Goal: Task Accomplishment & Management: Complete application form

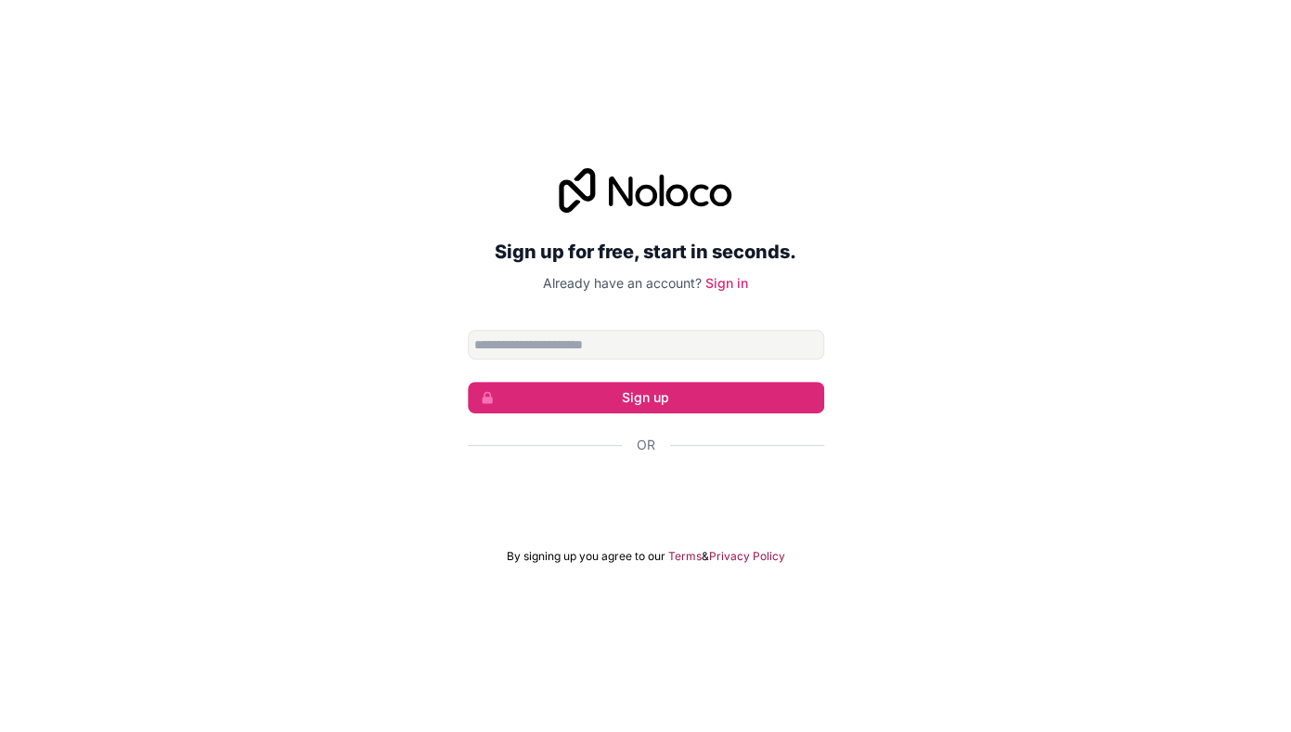
click at [537, 340] on input "Email address" at bounding box center [646, 345] width 357 height 30
type input "**********"
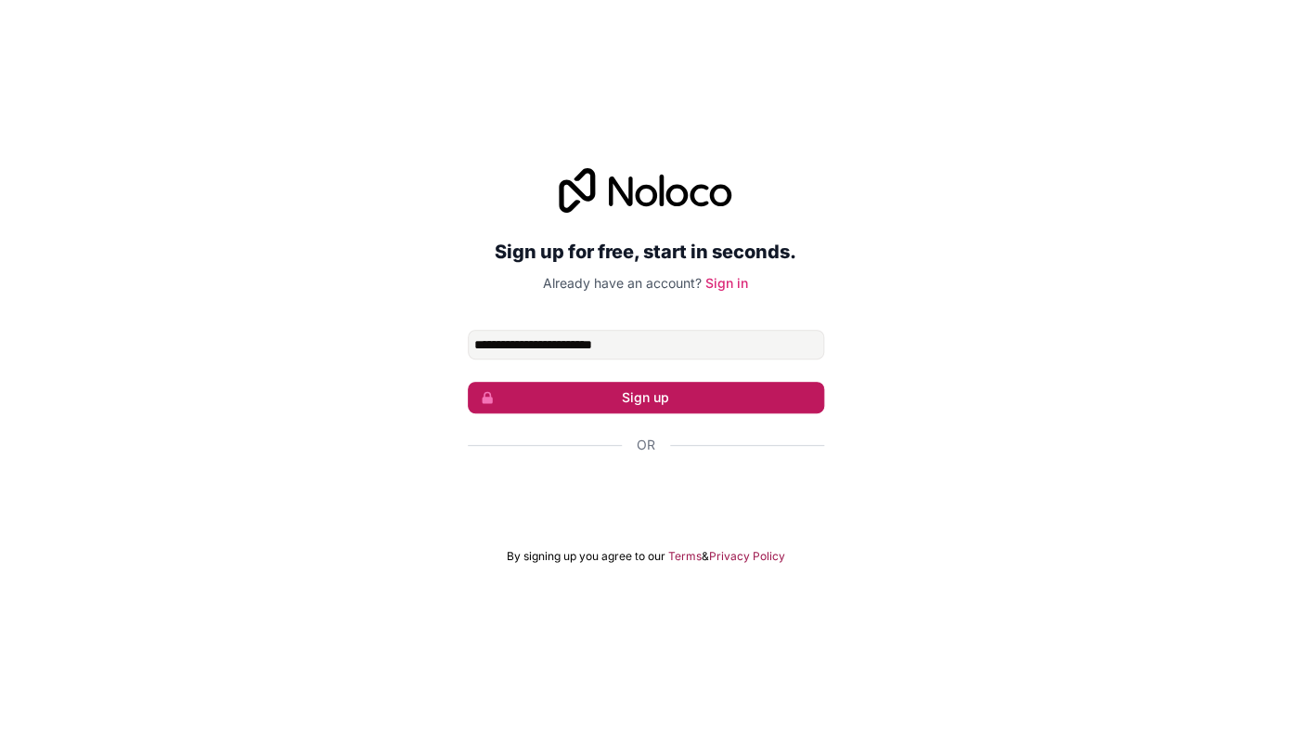
click at [616, 395] on button "Sign up" at bounding box center [646, 398] width 357 height 32
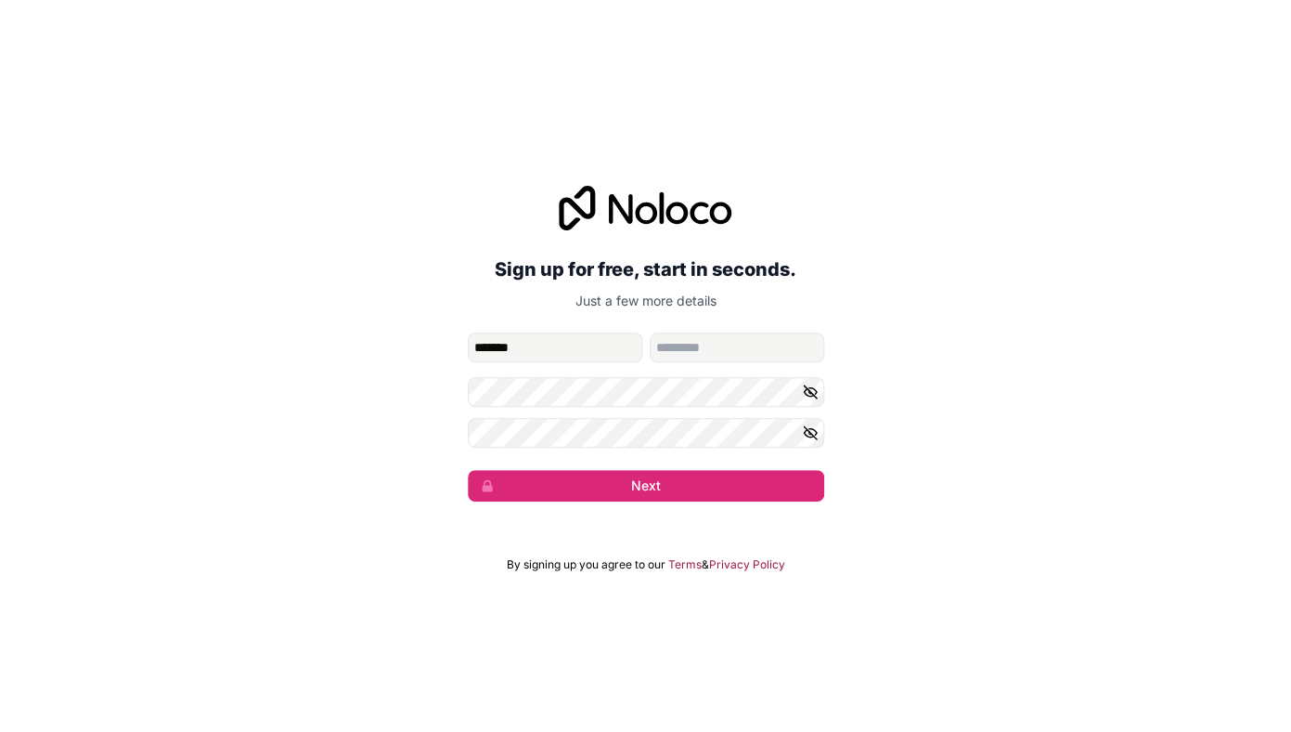
type input "*******"
click at [810, 428] on icon "button" at bounding box center [810, 432] width 17 height 17
click at [809, 395] on icon "button" at bounding box center [810, 391] width 13 height 8
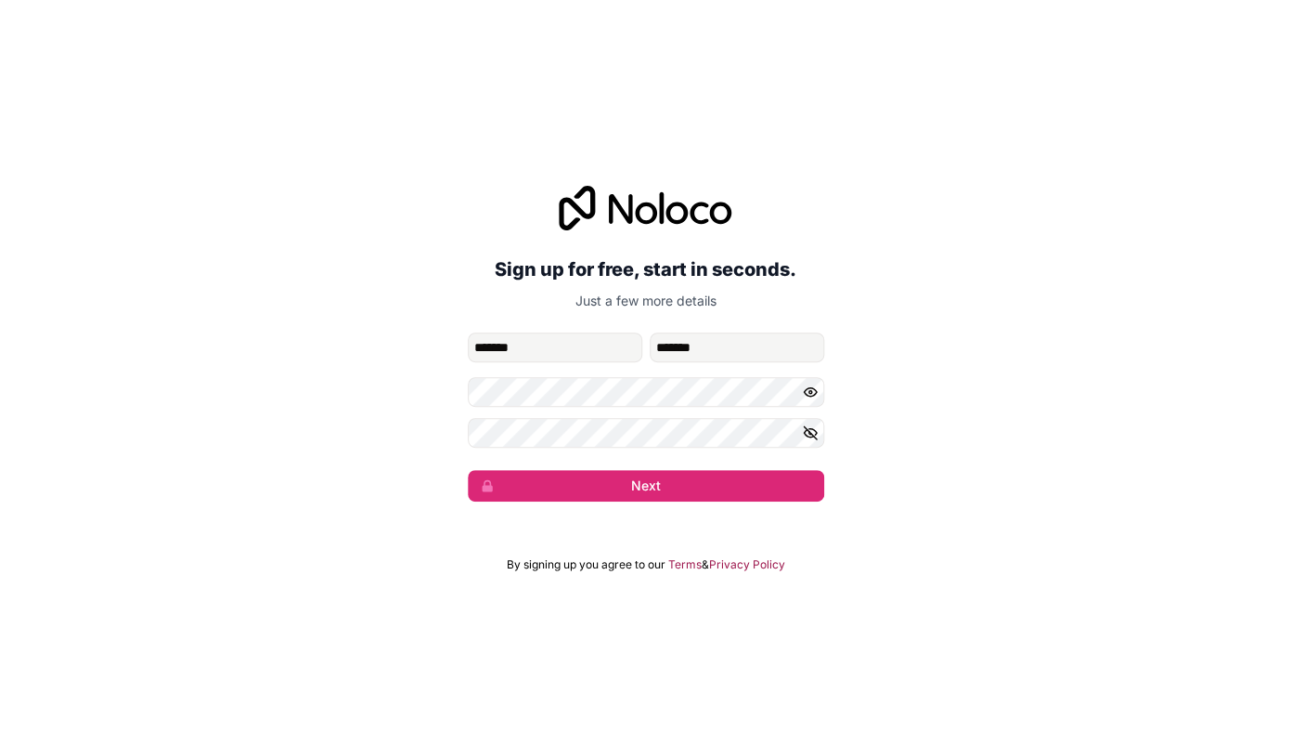
click at [809, 394] on icon "button" at bounding box center [810, 391] width 17 height 17
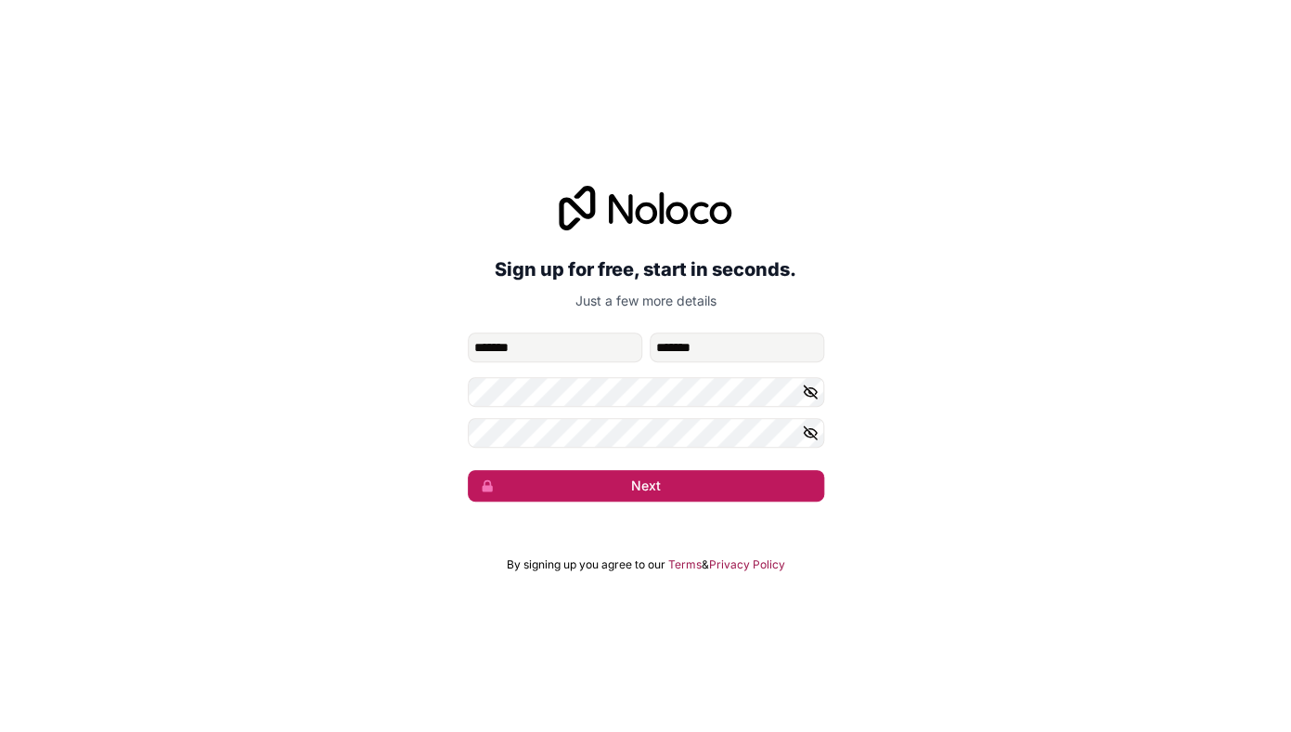
click at [677, 489] on button "Next" at bounding box center [646, 486] width 357 height 32
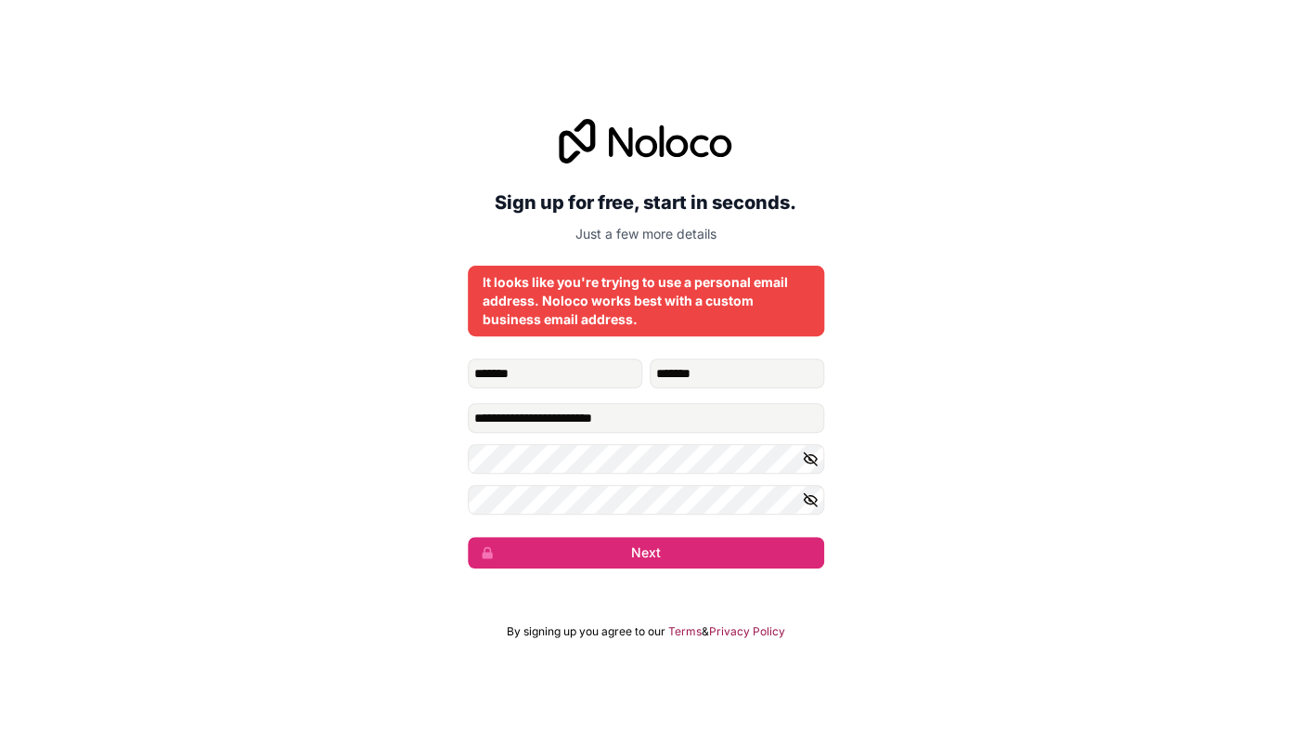
click at [830, 180] on div "**********" at bounding box center [645, 343] width 1291 height 501
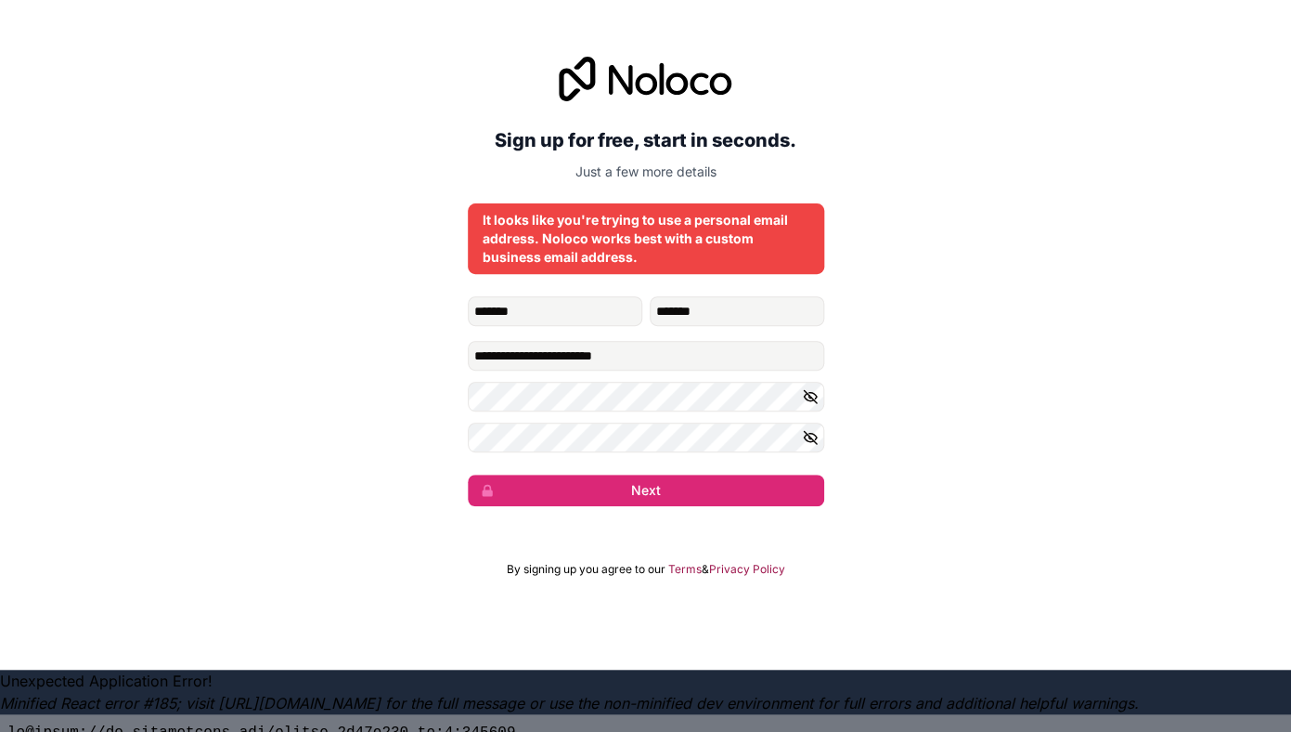
scroll to position [63, 0]
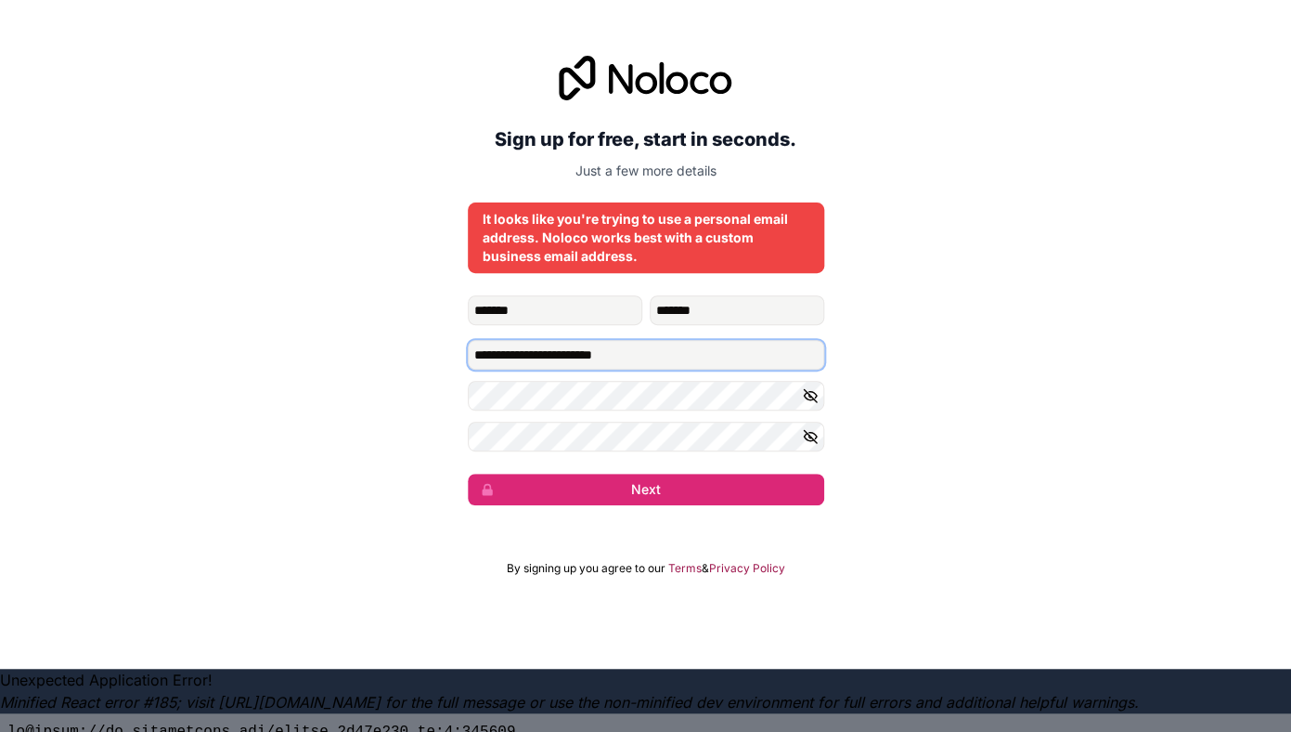
drag, startPoint x: 675, startPoint y: 350, endPoint x: 384, endPoint y: 345, distance: 290.6
click at [468, 345] on input "**********" at bounding box center [646, 355] width 357 height 30
type input "**********"
click at [985, 393] on div "**********" at bounding box center [645, 280] width 1291 height 501
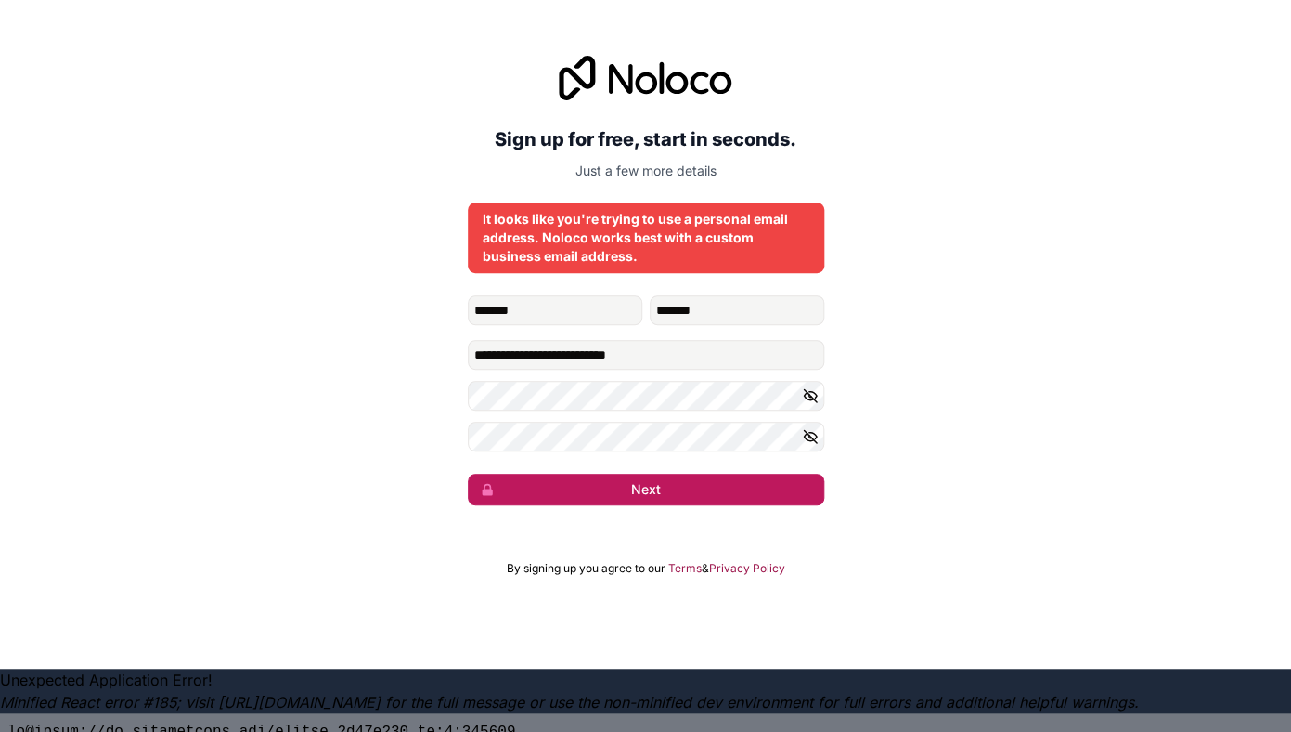
click at [668, 491] on button "Next" at bounding box center [646, 489] width 357 height 32
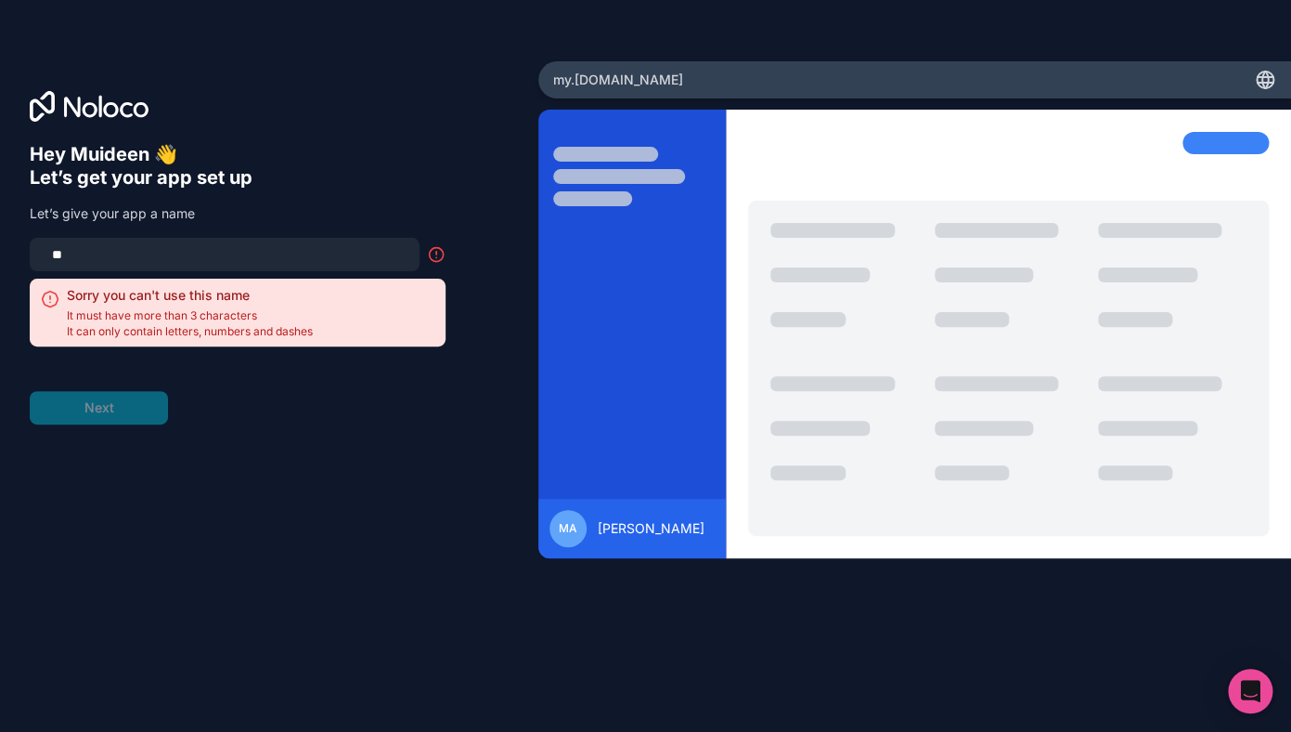
type input "*"
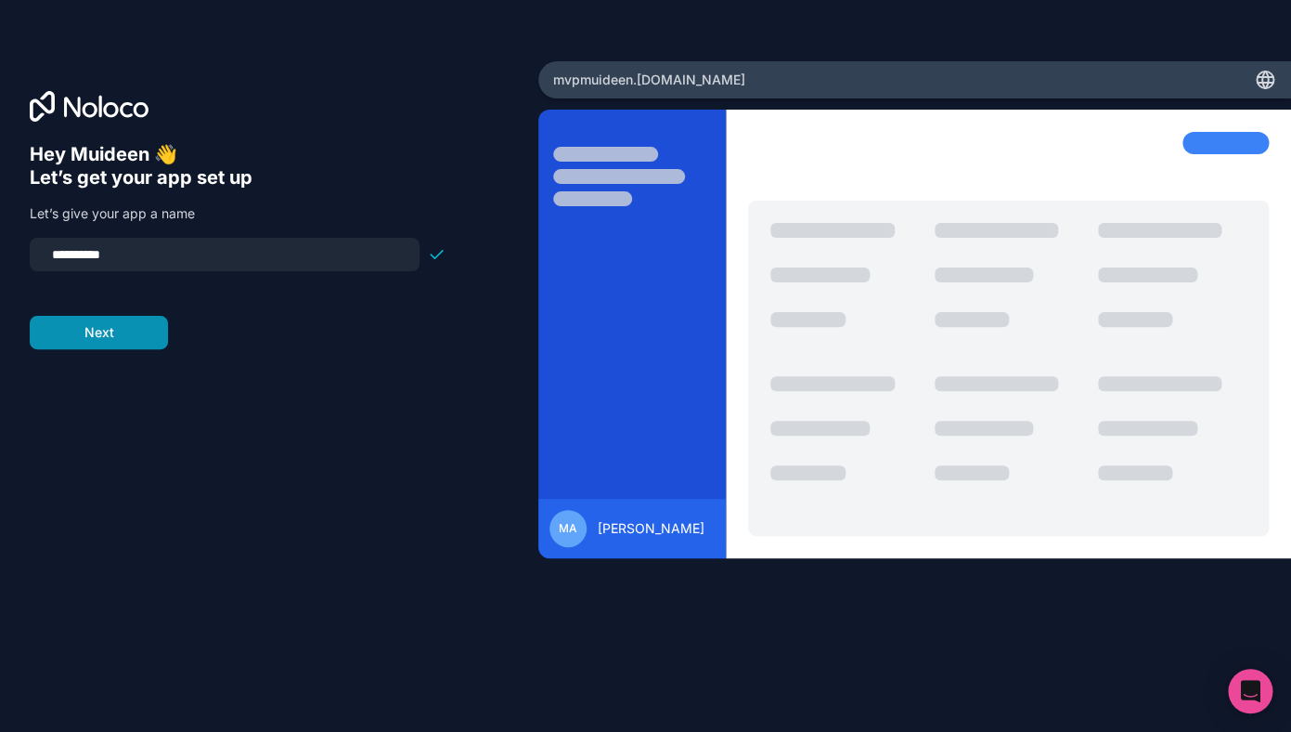
type input "**********"
click at [123, 334] on button "Next" at bounding box center [99, 332] width 138 height 33
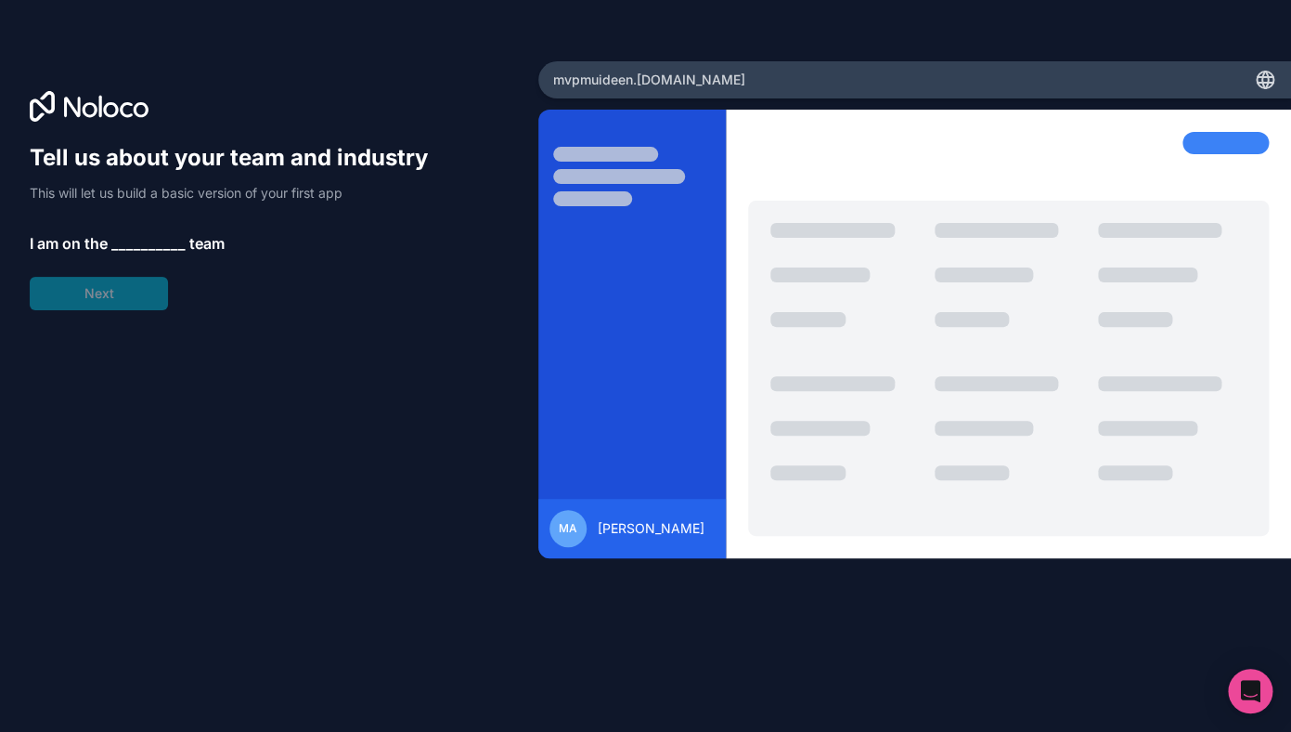
click at [149, 238] on span "__________" at bounding box center [148, 243] width 74 height 22
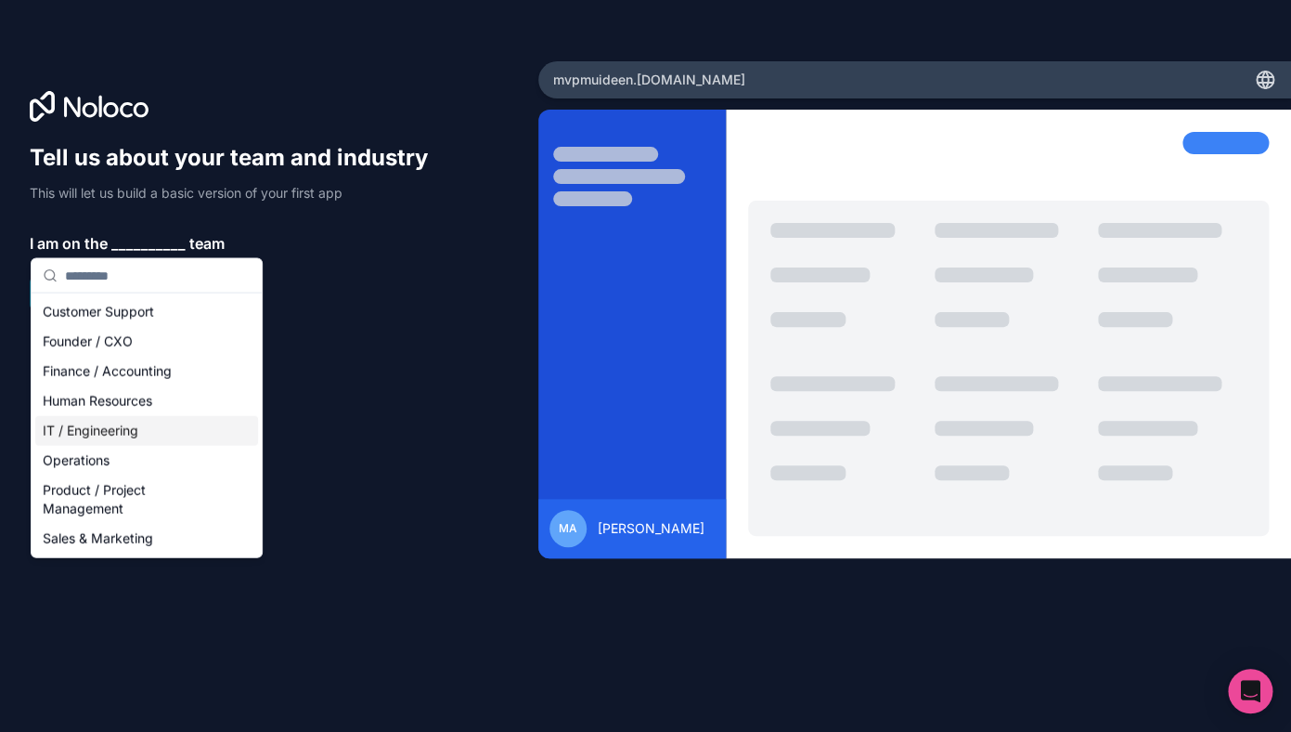
click at [104, 433] on div "IT / Engineering" at bounding box center [146, 431] width 223 height 30
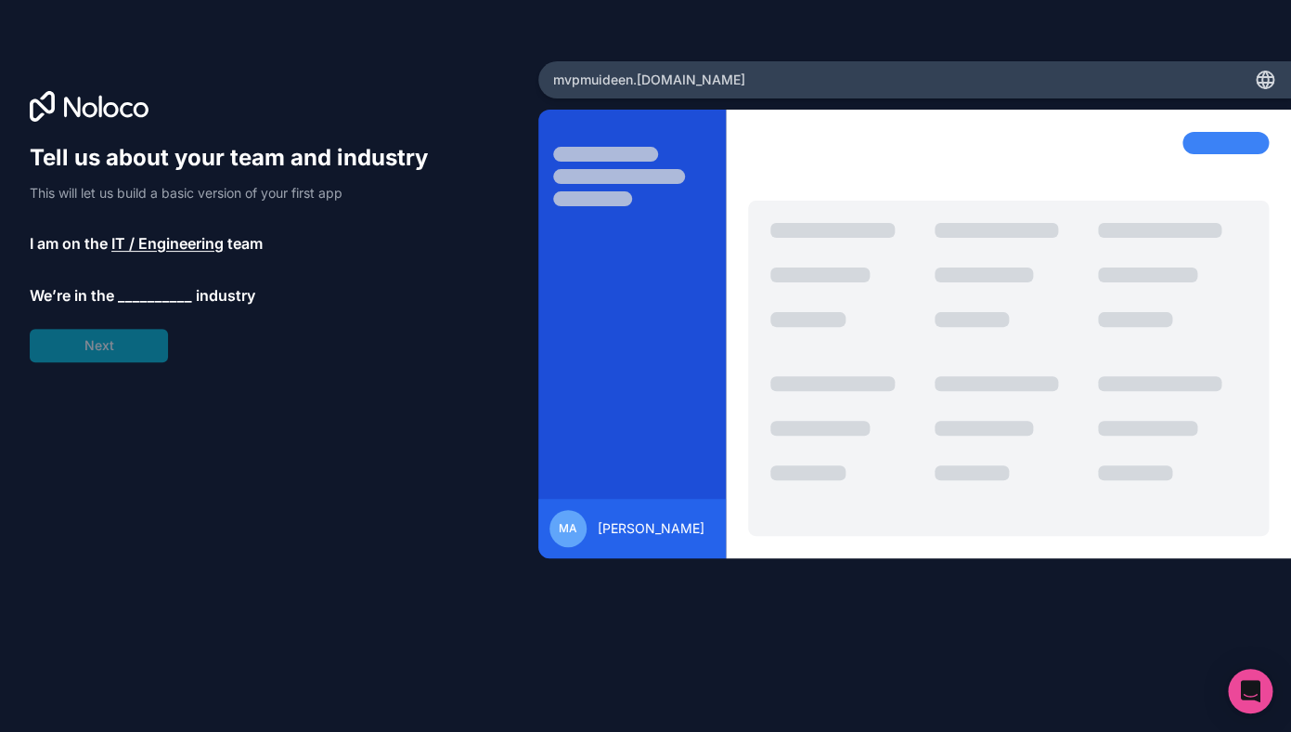
click at [144, 296] on span "__________" at bounding box center [155, 295] width 74 height 22
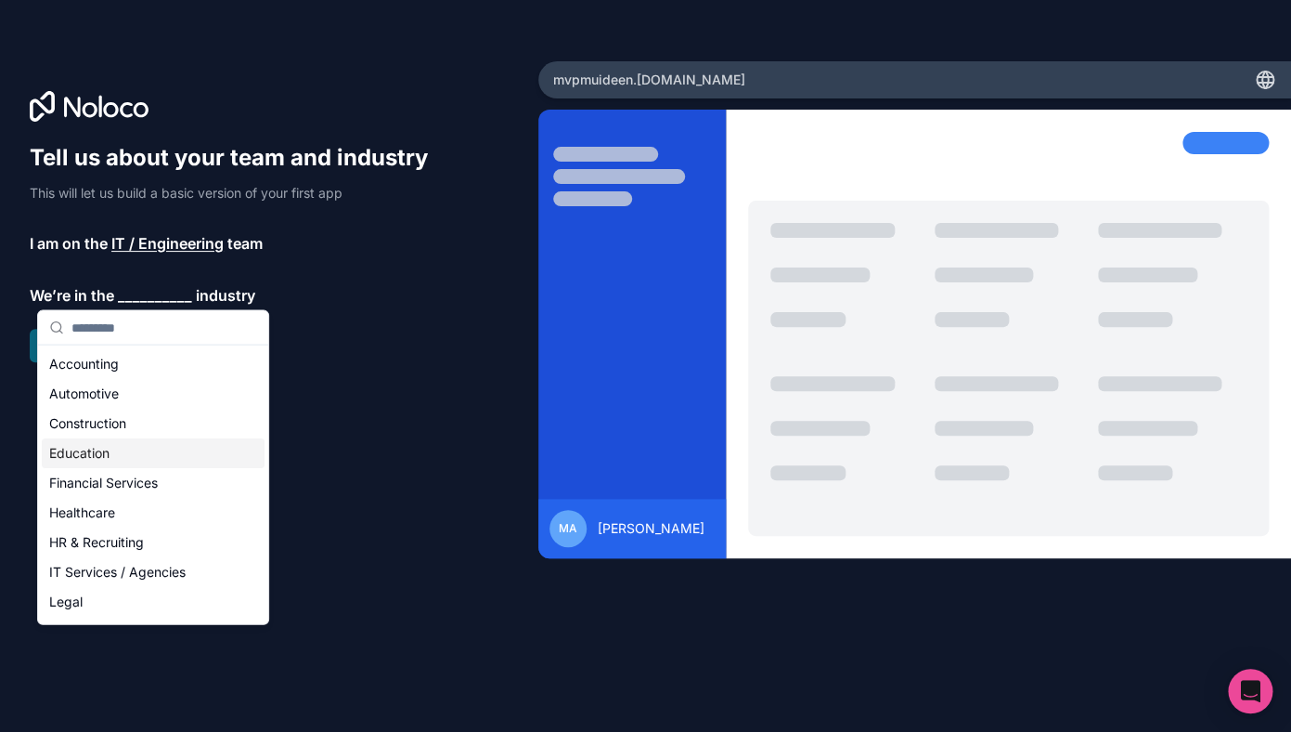
click at [94, 452] on div "Education" at bounding box center [153, 453] width 223 height 30
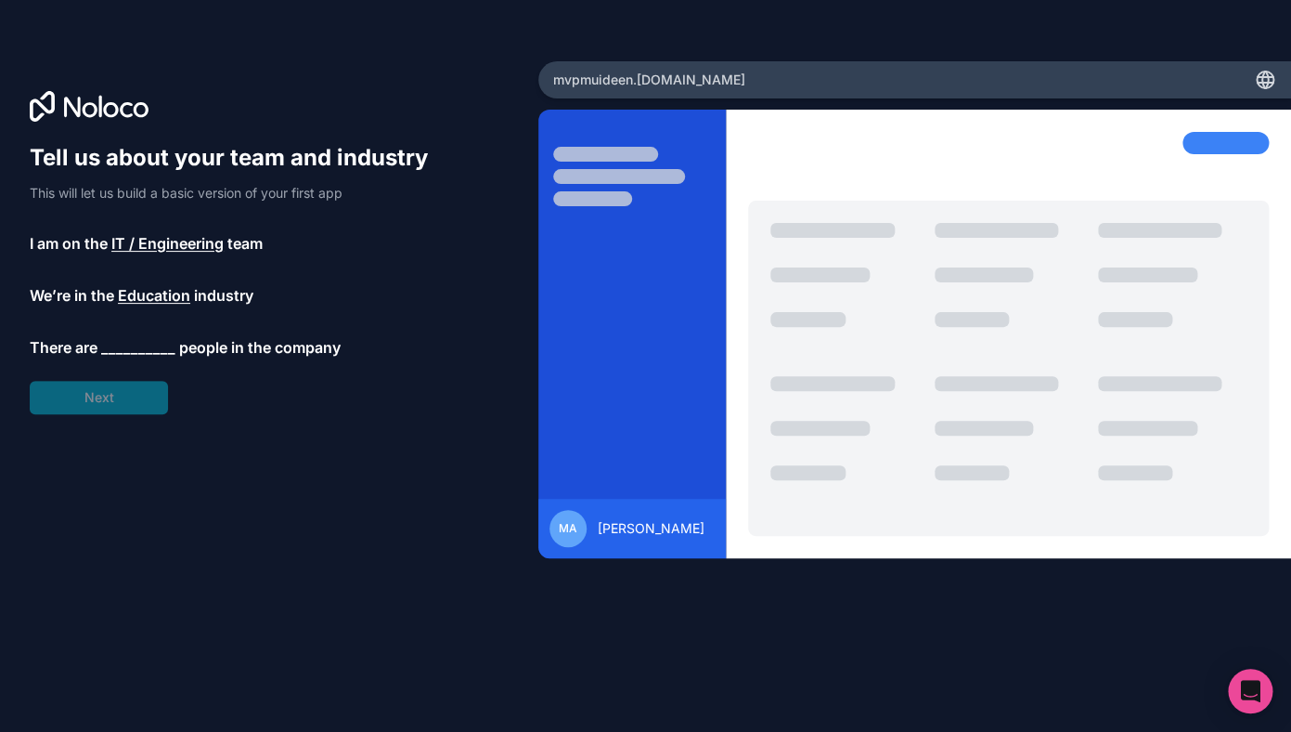
click at [136, 351] on span "__________" at bounding box center [138, 347] width 74 height 22
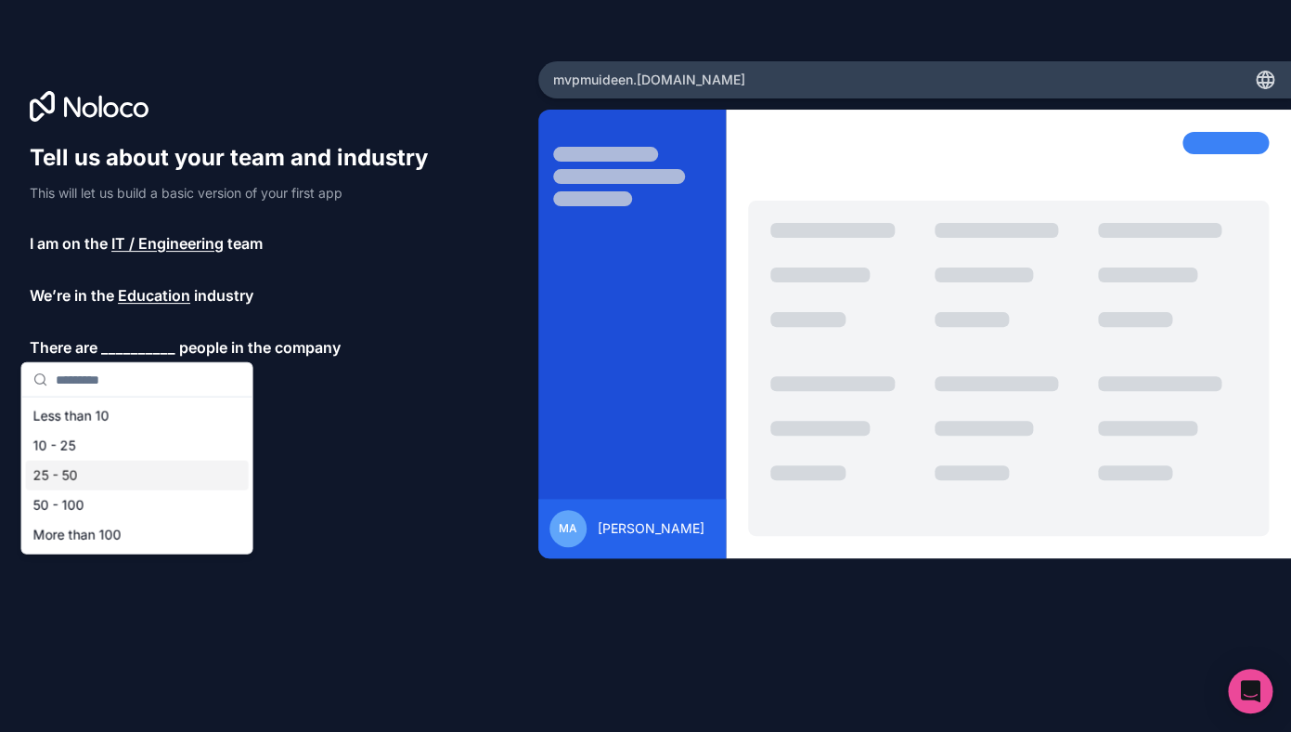
click at [78, 475] on div "25 - 50" at bounding box center [137, 475] width 223 height 30
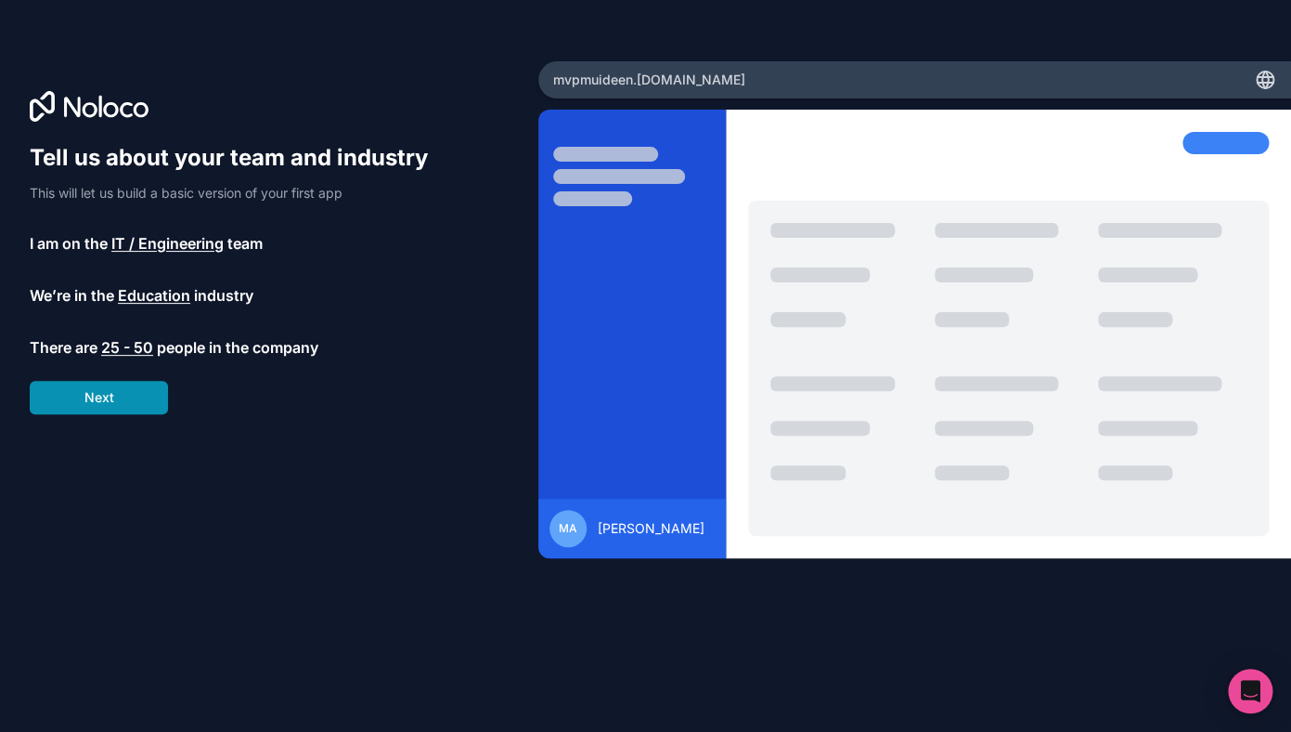
click at [110, 399] on button "Next" at bounding box center [99, 397] width 138 height 33
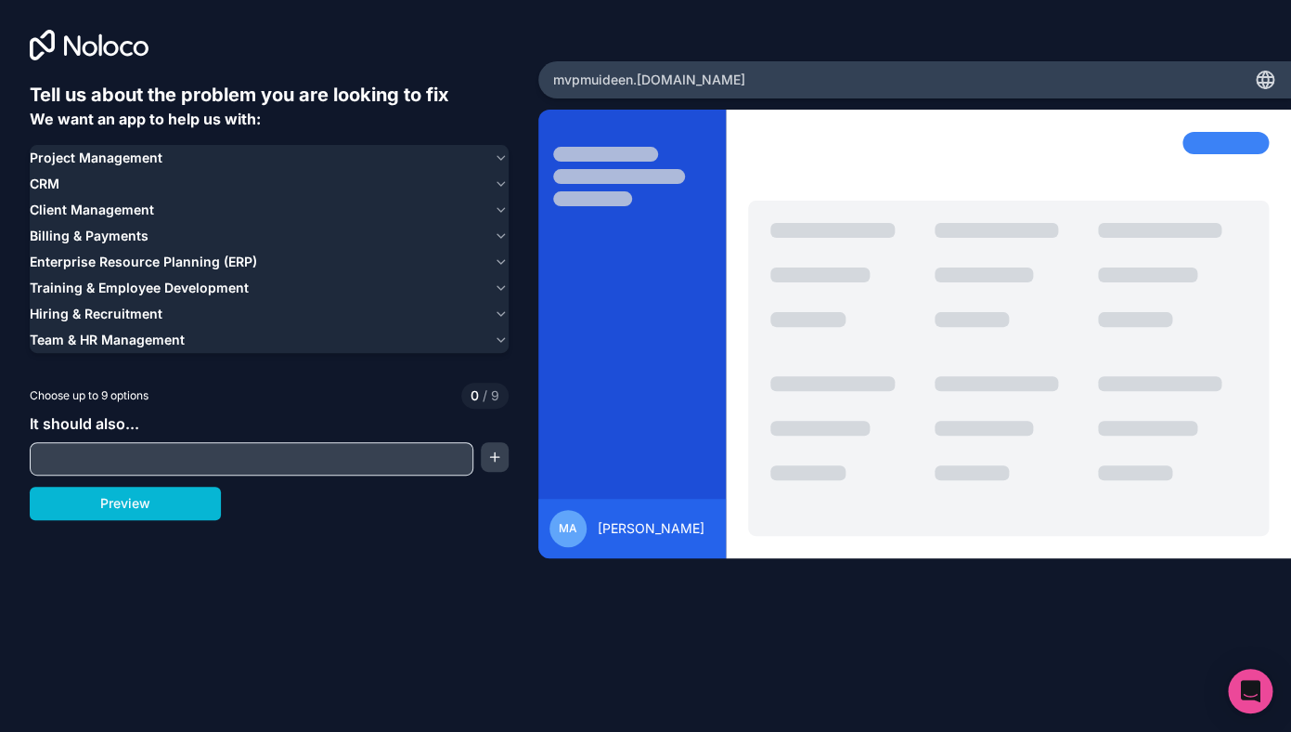
click at [102, 290] on span "Training & Employee Development" at bounding box center [139, 288] width 219 height 19
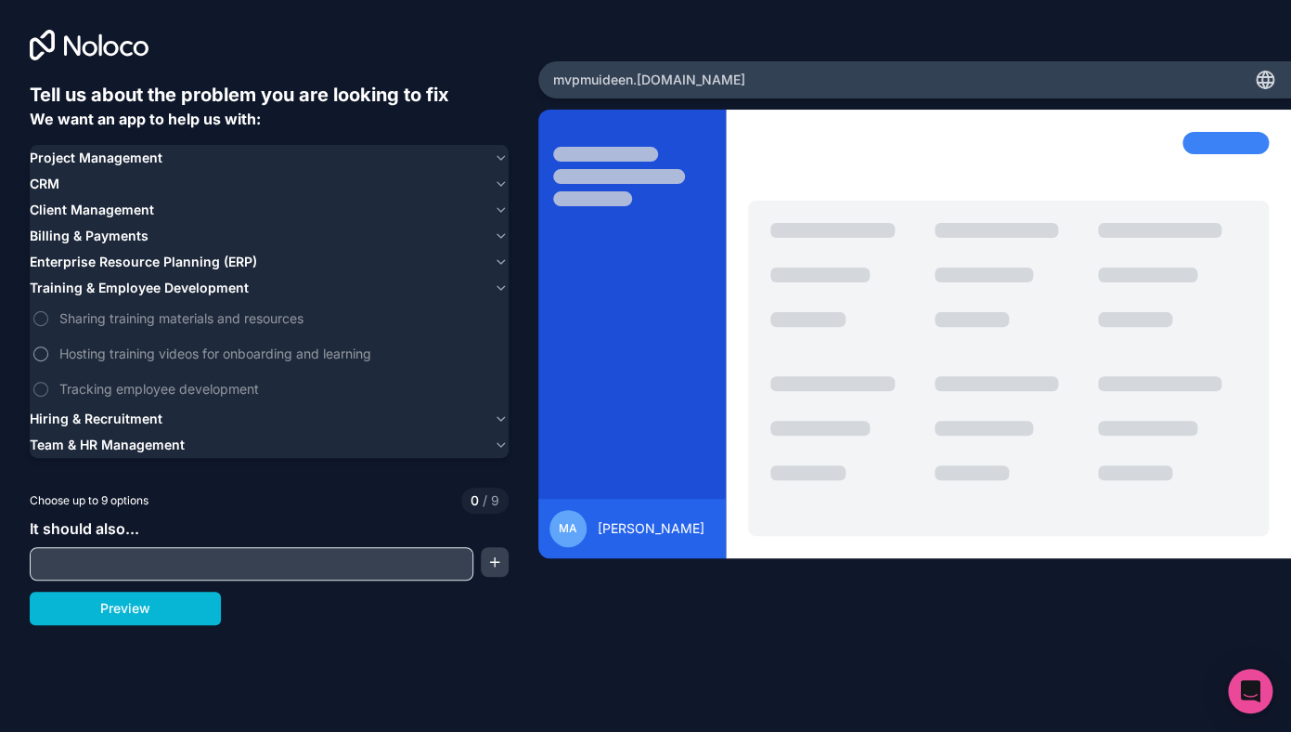
click at [44, 357] on button "Hosting training videos for onboarding and learning" at bounding box center [40, 353] width 15 height 15
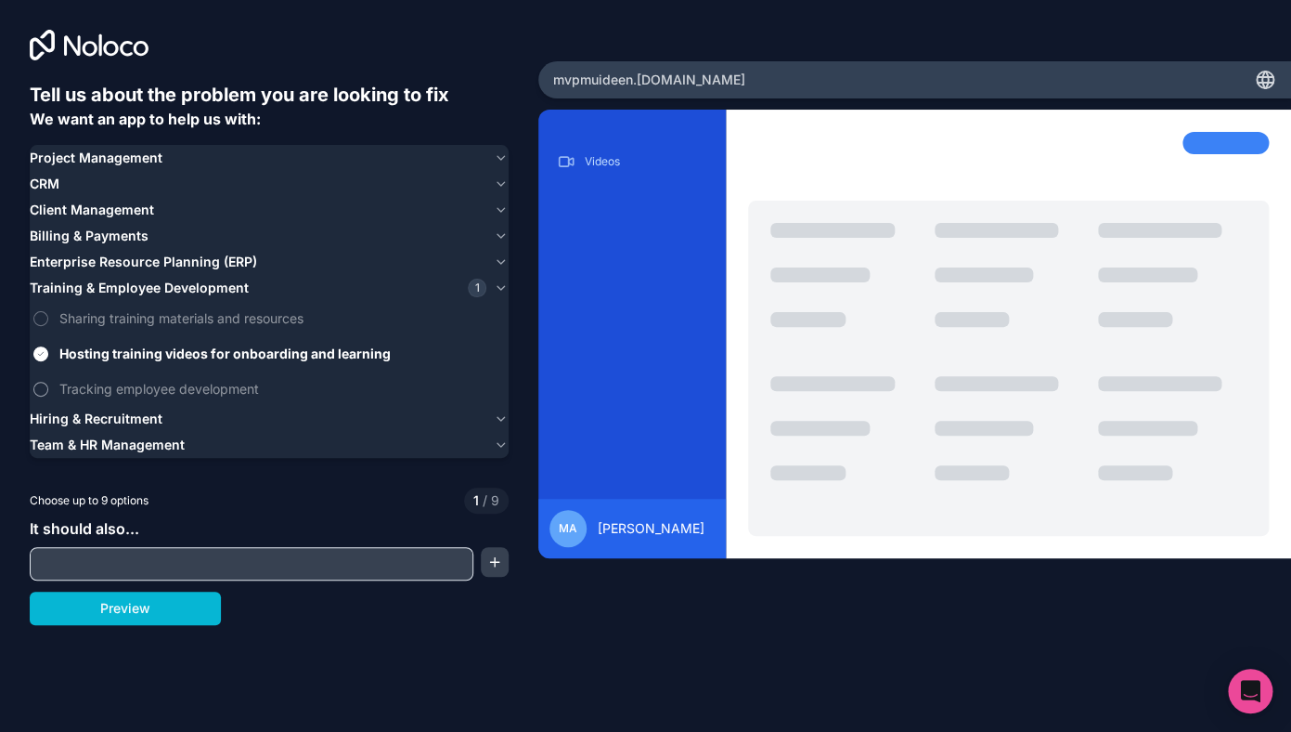
click at [43, 390] on button "Tracking employee development" at bounding box center [40, 389] width 15 height 15
click at [43, 320] on button "Sharing training materials and resources" at bounding box center [40, 318] width 15 height 15
click at [503, 420] on icon "button" at bounding box center [501, 419] width 7 height 4
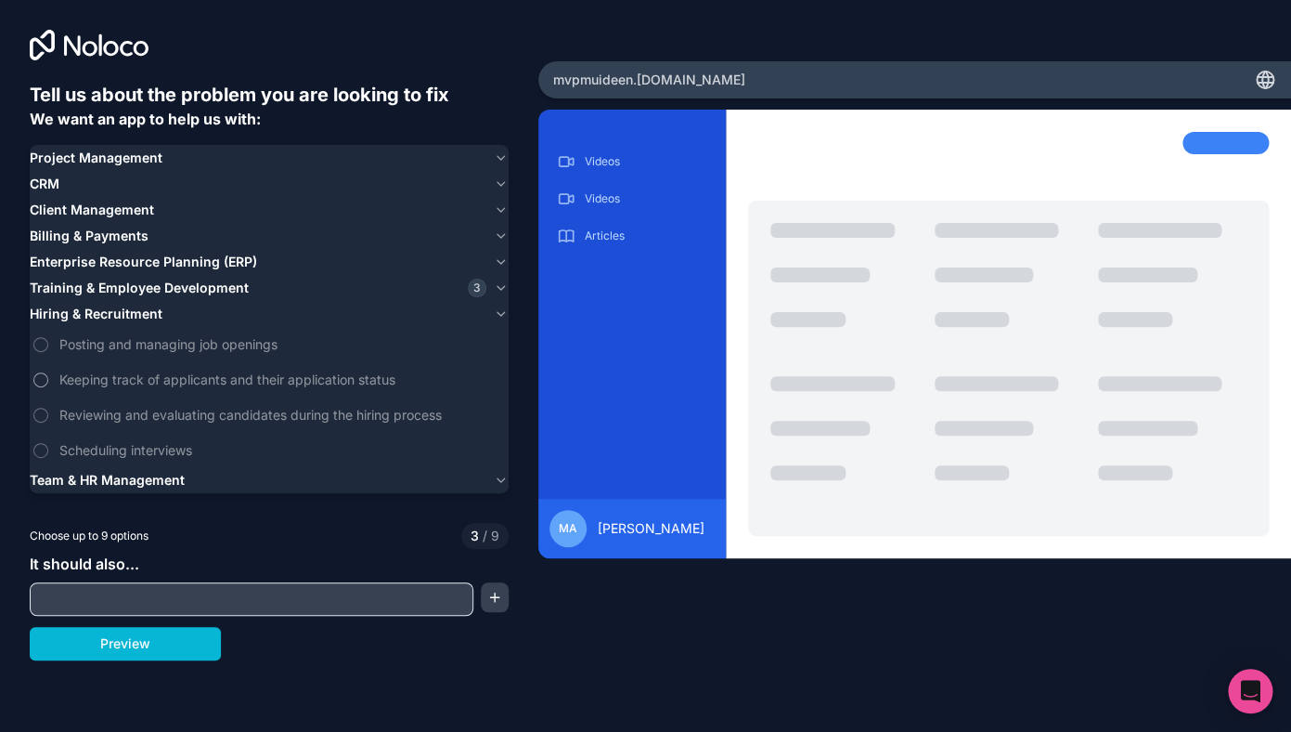
click at [175, 381] on span "Keeping track of applicants and their application status" at bounding box center [282, 379] width 446 height 19
click at [48, 381] on button "Keeping track of applicants and their application status" at bounding box center [40, 379] width 15 height 15
click at [170, 345] on span "Posting and managing job openings" at bounding box center [282, 343] width 446 height 19
click at [48, 345] on button "Posting and managing job openings" at bounding box center [40, 344] width 15 height 15
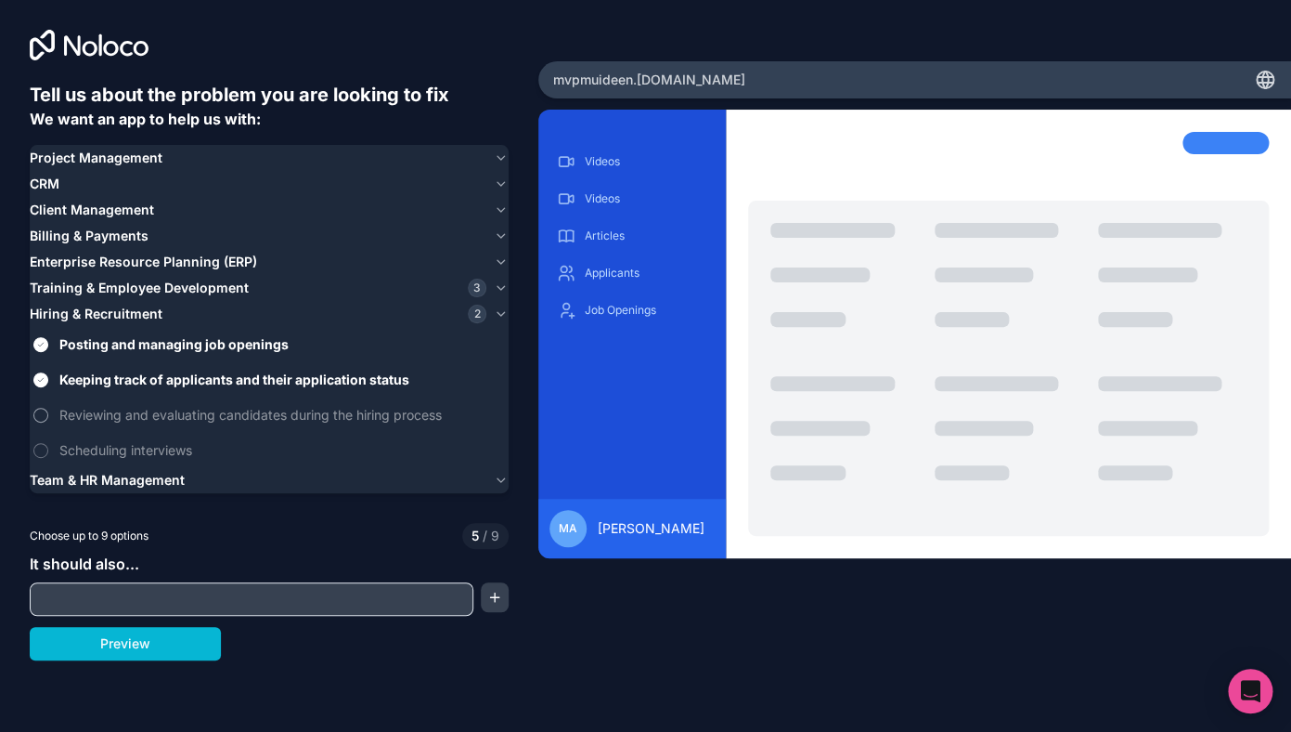
click at [140, 419] on span "Reviewing and evaluating candidates during the hiring process" at bounding box center [282, 414] width 446 height 19
click at [48, 419] on button "Reviewing and evaluating candidates during the hiring process" at bounding box center [40, 415] width 15 height 15
click at [128, 453] on span "Scheduling interviews" at bounding box center [282, 449] width 446 height 19
click at [48, 453] on button "Scheduling interviews" at bounding box center [40, 450] width 15 height 15
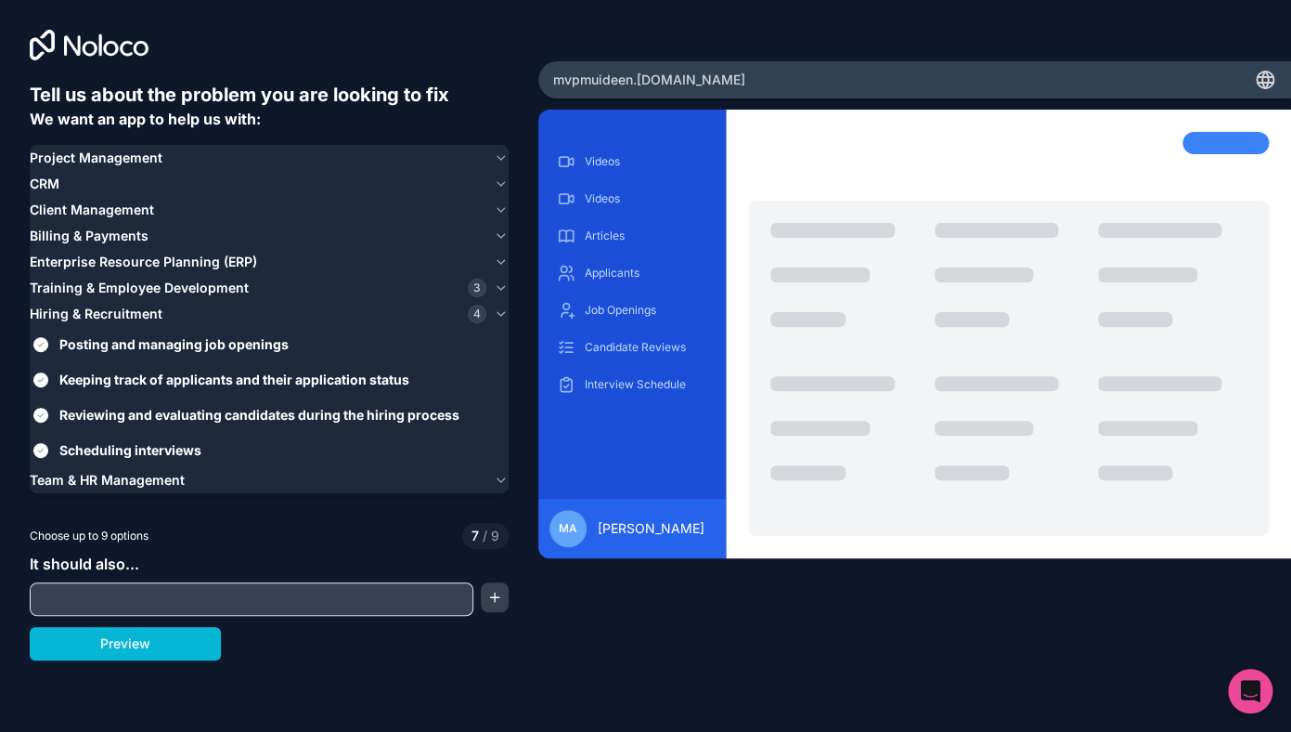
click at [500, 313] on icon "button" at bounding box center [501, 313] width 14 height 15
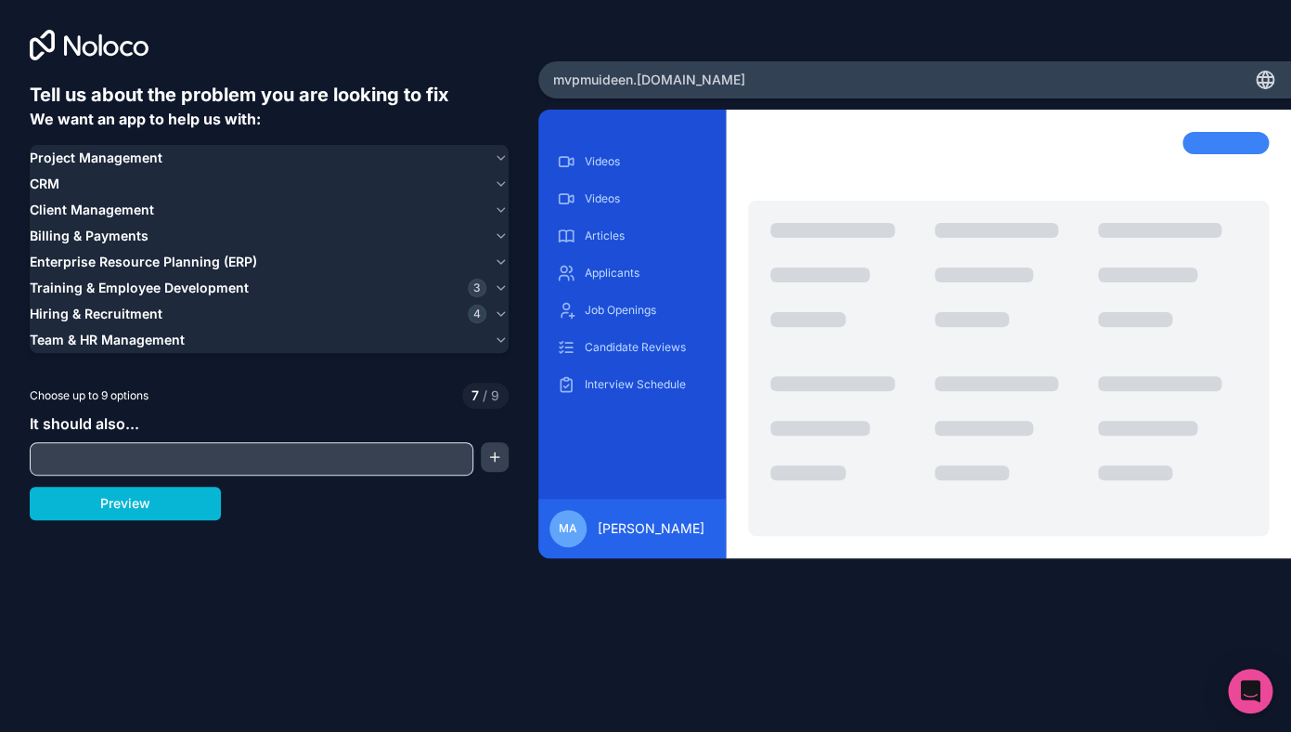
click at [283, 465] on input "text" at bounding box center [251, 459] width 434 height 26
click at [494, 455] on button "button" at bounding box center [495, 457] width 28 height 30
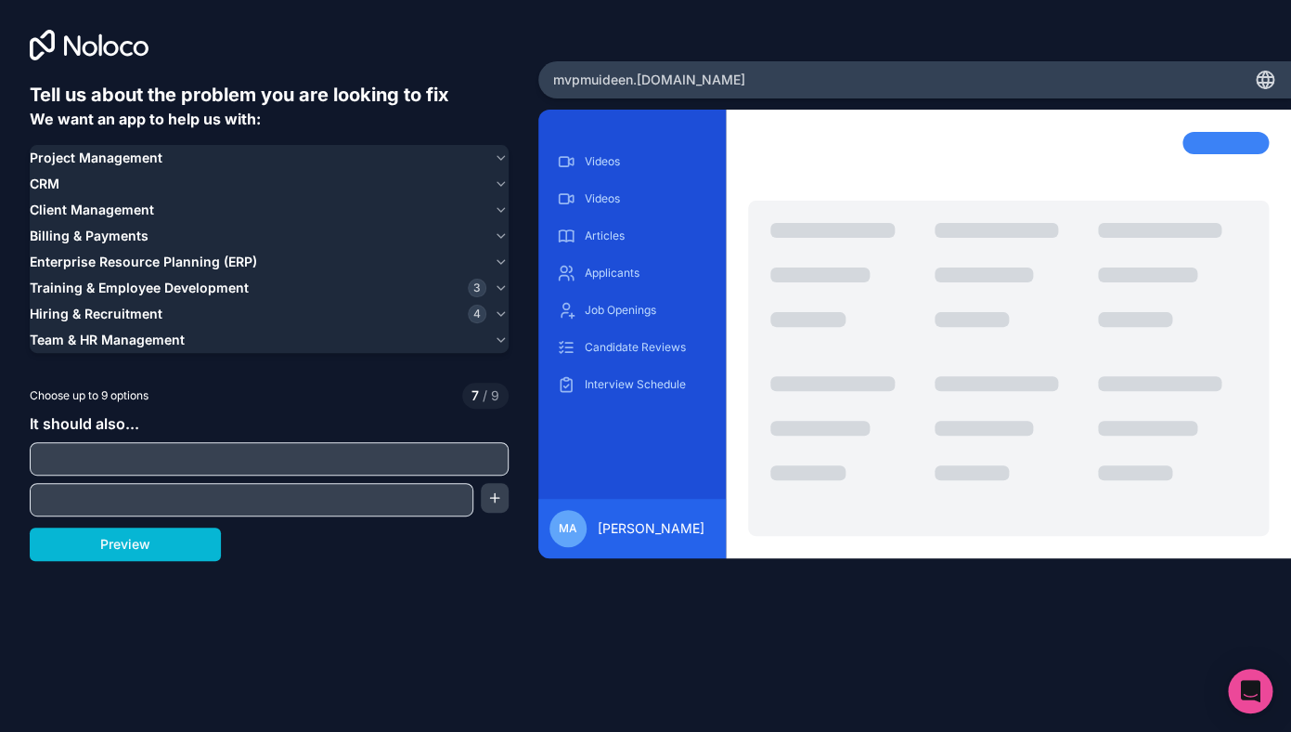
click at [123, 420] on span "It should also..." at bounding box center [85, 423] width 110 height 19
click at [170, 459] on input "text" at bounding box center [269, 459] width 470 height 26
type input "**********"
click at [364, 577] on div "**********" at bounding box center [269, 331] width 479 height 499
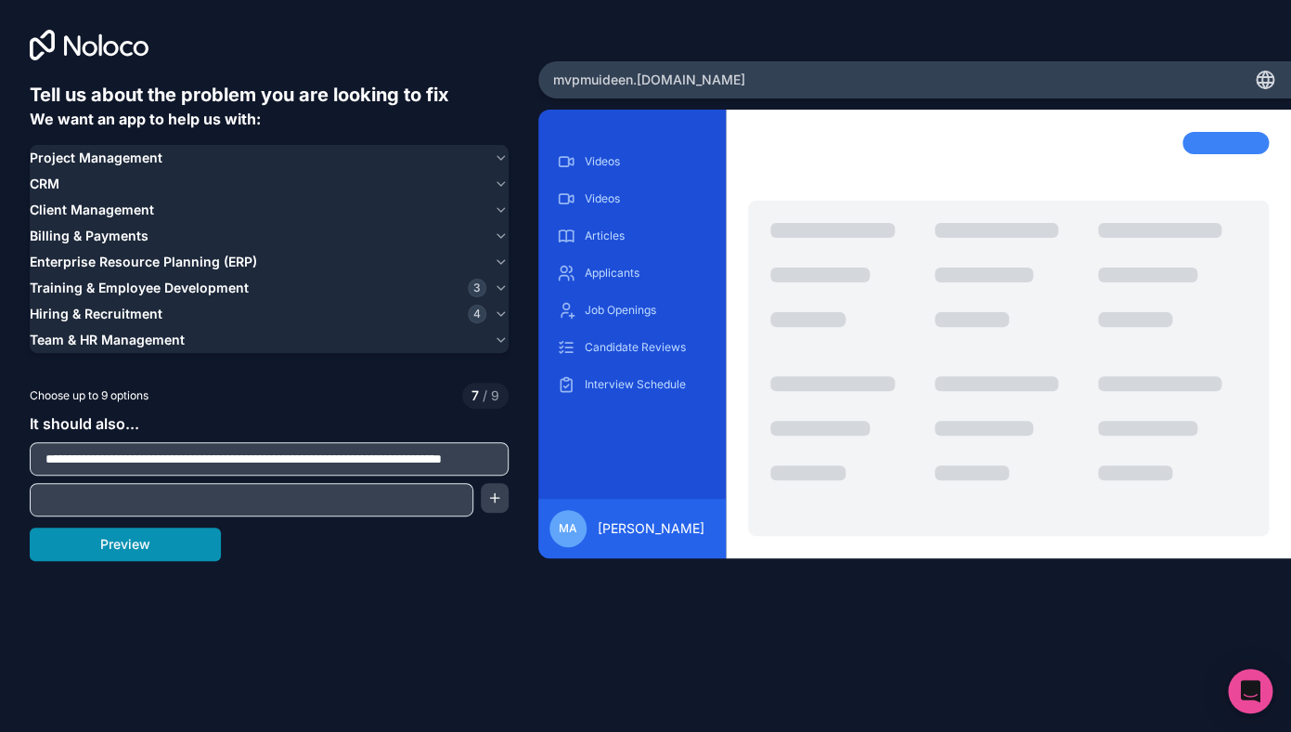
click at [152, 544] on button "Preview" at bounding box center [125, 543] width 191 height 33
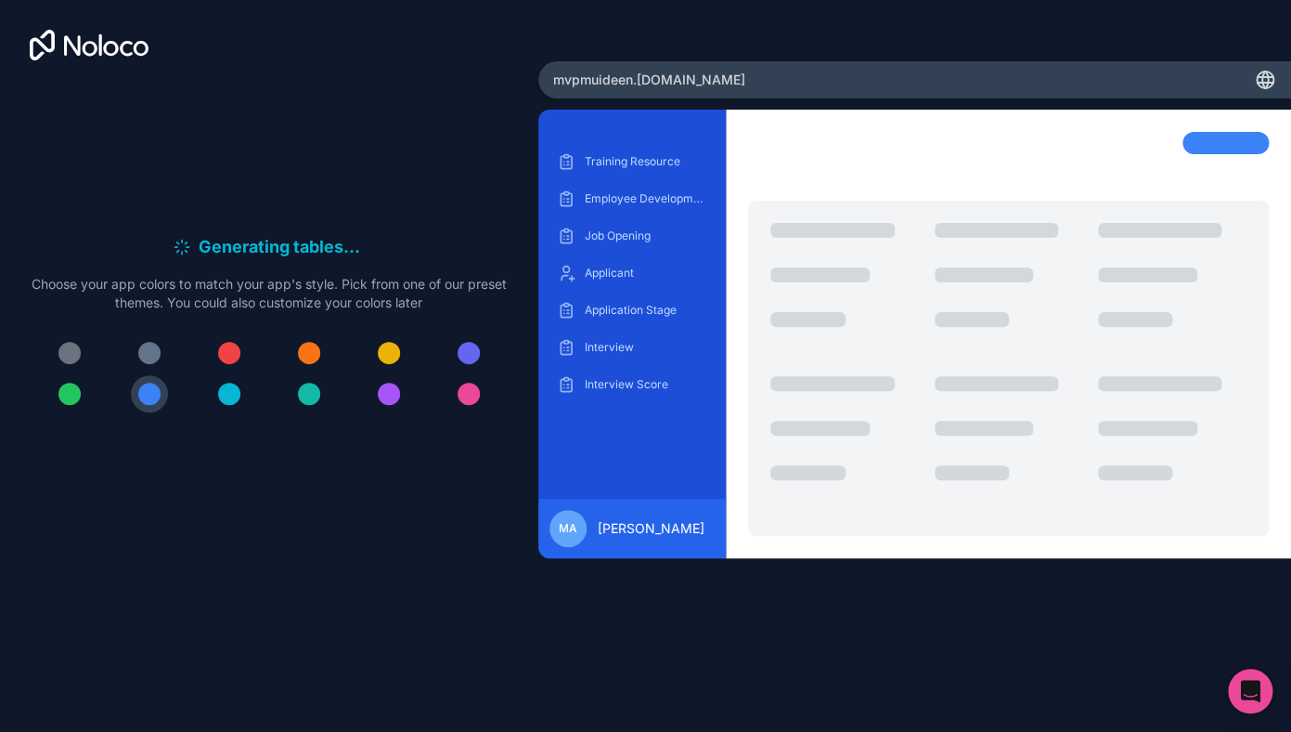
click at [232, 354] on div at bounding box center [229, 353] width 22 height 22
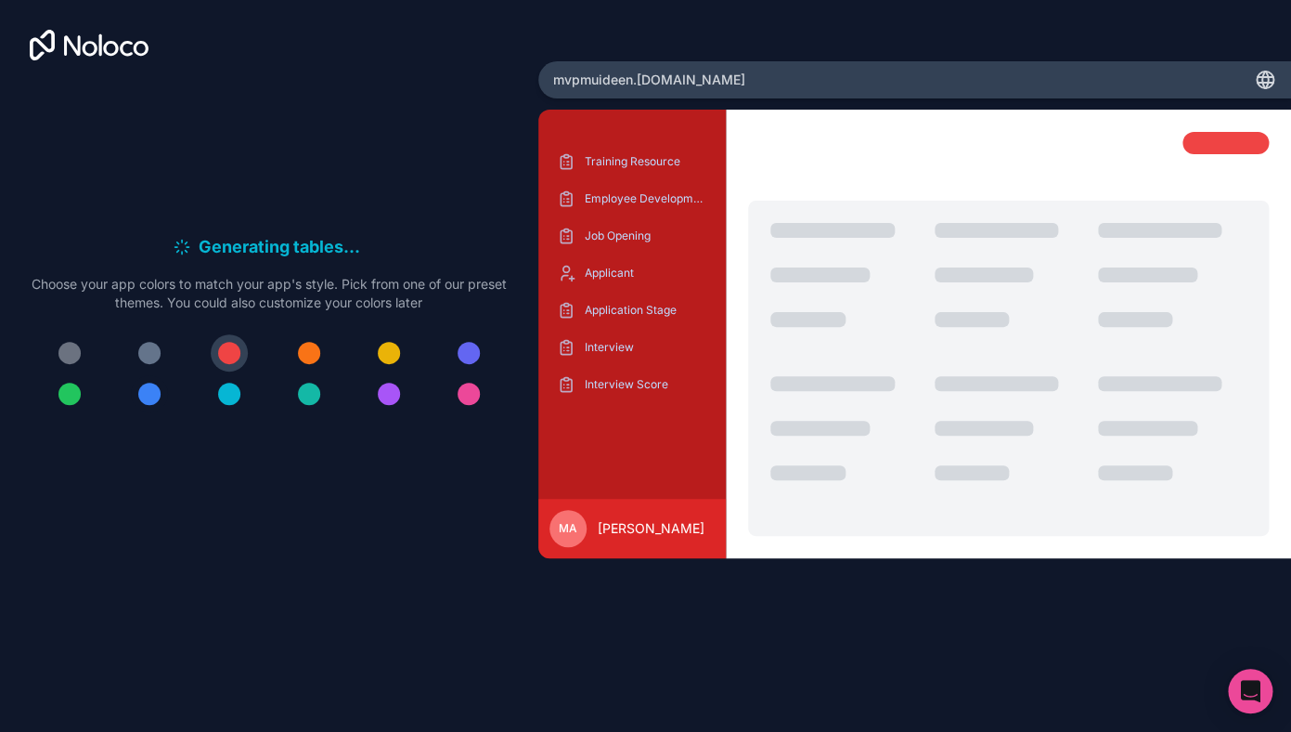
click at [149, 395] on div at bounding box center [149, 393] width 22 height 22
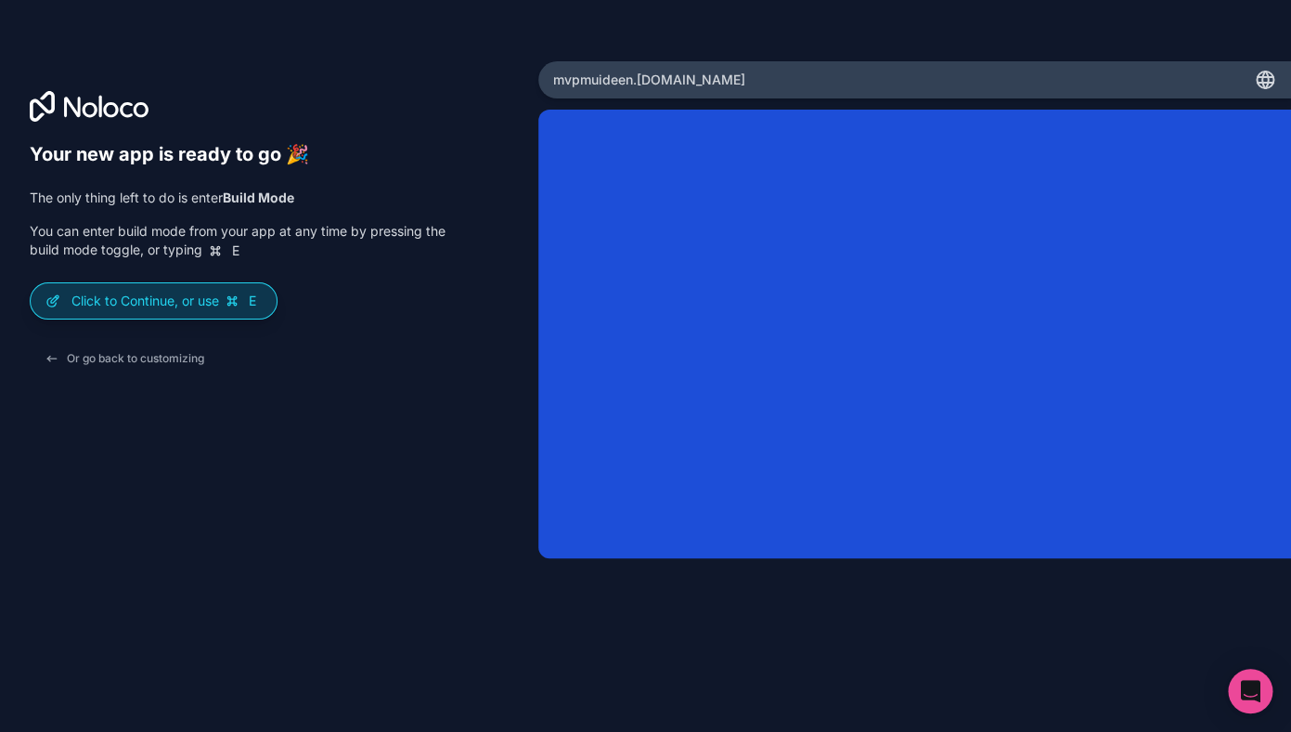
click at [139, 311] on div "Click to Continue, or use E" at bounding box center [154, 300] width 246 height 35
